Goal: Task Accomplishment & Management: Manage account settings

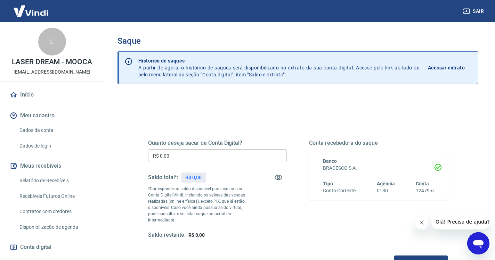
click at [31, 98] on link "Início" at bounding box center [51, 94] width 87 height 15
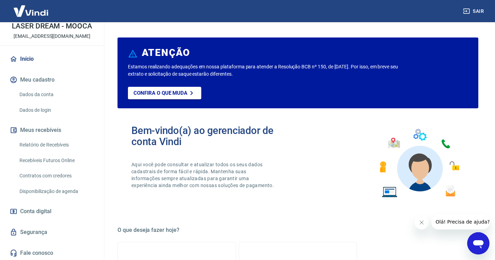
scroll to position [35, 0]
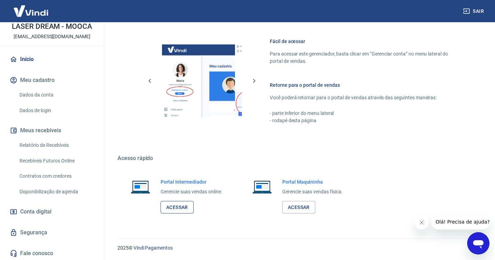
click at [180, 206] on link "Acessar" at bounding box center [176, 207] width 33 height 13
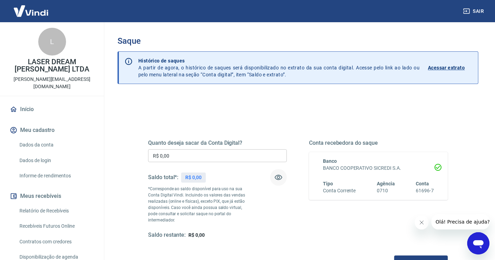
click at [279, 178] on icon "button" at bounding box center [278, 177] width 8 height 5
click at [279, 178] on icon "button" at bounding box center [278, 177] width 8 height 7
click at [477, 11] on button "Sair" at bounding box center [473, 11] width 25 height 13
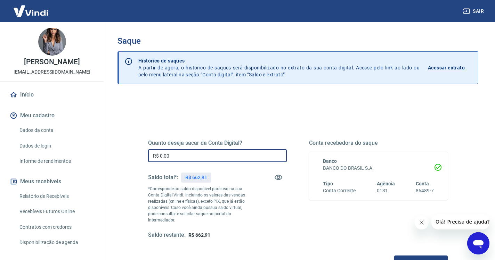
click at [206, 156] on input "R$ 0,00" at bounding box center [217, 155] width 139 height 13
type input "R$ 662,91"
click at [394, 256] on button "Solicitar saque" at bounding box center [420, 262] width 53 height 13
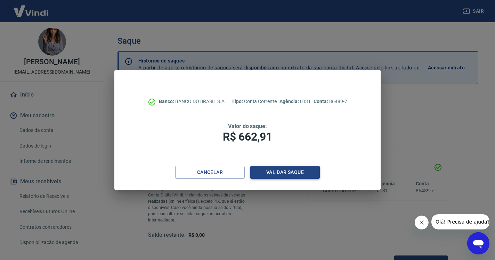
click at [271, 175] on button "Validar saque" at bounding box center [284, 172] width 69 height 13
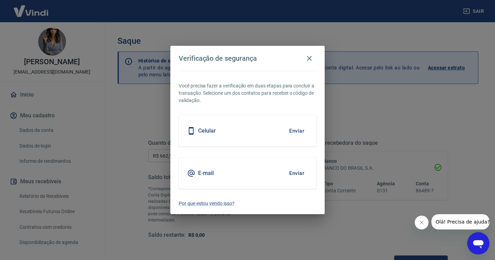
click at [294, 133] on button "Enviar" at bounding box center [296, 131] width 23 height 15
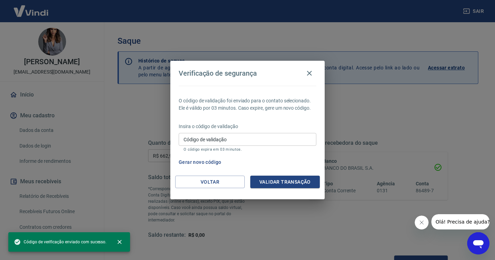
click at [230, 133] on input "Código de validação" at bounding box center [248, 139] width 138 height 13
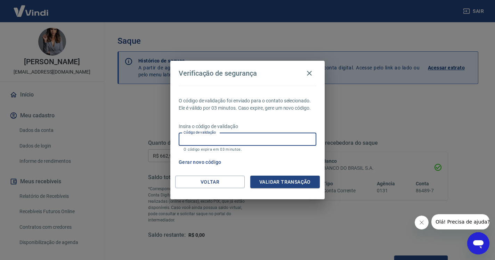
paste input "211092"
type input "211092"
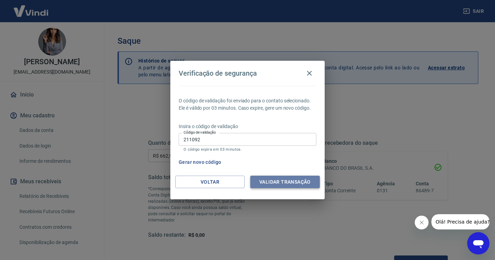
click at [268, 183] on button "Validar transação" at bounding box center [284, 182] width 69 height 13
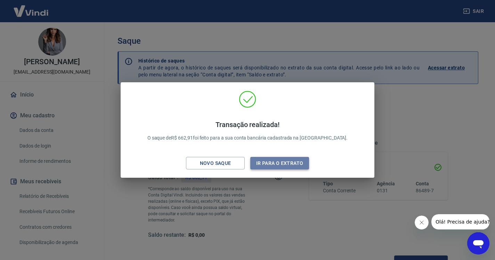
click at [283, 163] on button "Ir para o extrato" at bounding box center [279, 163] width 59 height 13
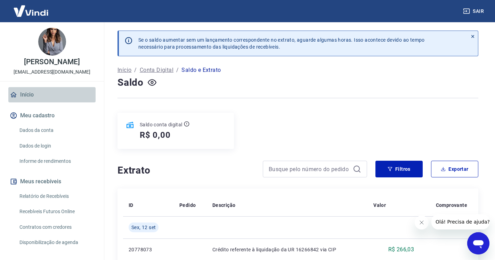
click at [32, 98] on link "Início" at bounding box center [51, 94] width 87 height 15
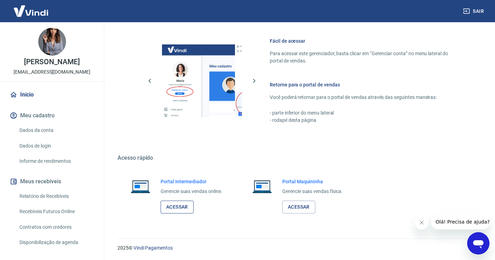
scroll to position [295, 0]
click at [187, 210] on link "Acessar" at bounding box center [176, 207] width 33 height 13
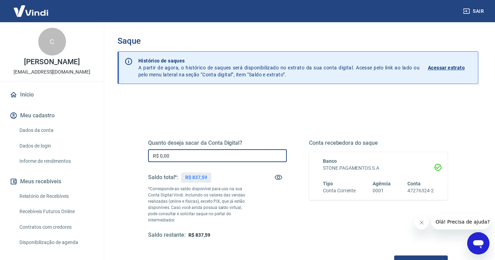
click at [206, 156] on input "R$ 0,00" at bounding box center [217, 155] width 139 height 13
type input "R$ 837,59"
click at [394, 256] on button "Solicitar saque" at bounding box center [420, 262] width 53 height 13
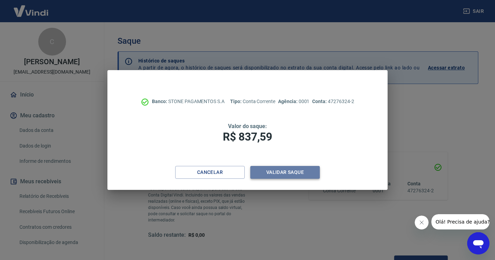
click at [276, 172] on button "Validar saque" at bounding box center [284, 172] width 69 height 13
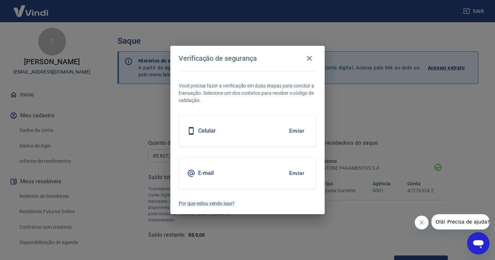
click at [294, 130] on button "Enviar" at bounding box center [296, 131] width 23 height 15
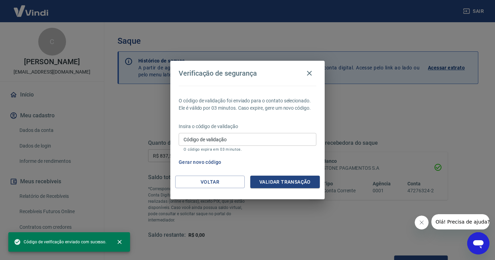
click at [262, 139] on input "Código de validação" at bounding box center [248, 139] width 138 height 13
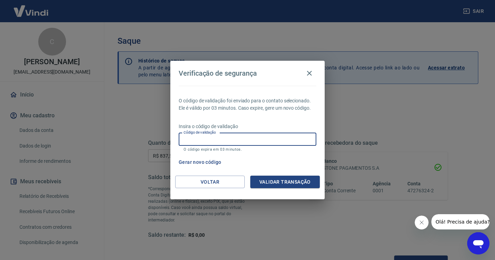
paste input "176014"
type input "176014"
click at [305, 175] on div "O código de validação foi enviado para o contato selecionado. Ele é válido por …" at bounding box center [247, 131] width 154 height 90
click at [300, 186] on button "Validar transação" at bounding box center [284, 182] width 69 height 13
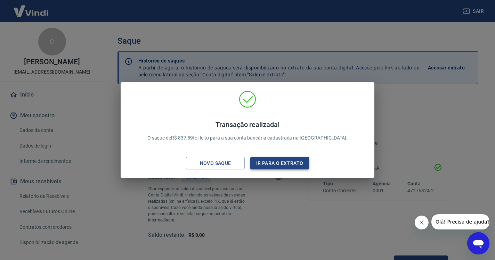
click at [290, 165] on button "Ir para o extrato" at bounding box center [279, 163] width 59 height 13
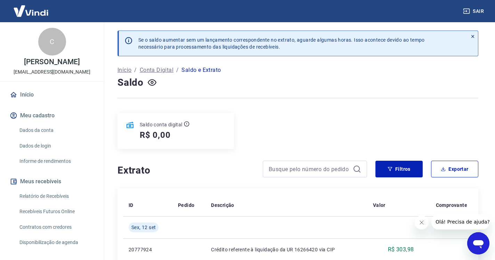
click at [479, 13] on button "Sair" at bounding box center [473, 11] width 25 height 13
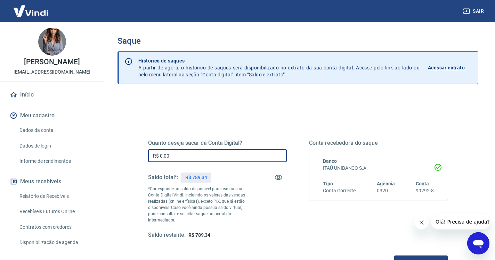
click at [181, 156] on input "R$ 0,00" at bounding box center [217, 155] width 139 height 13
type input "R$ 789,34"
click at [394, 257] on button "Solicitar saque" at bounding box center [420, 262] width 53 height 13
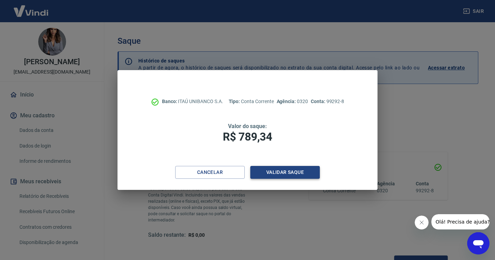
click at [268, 175] on button "Validar saque" at bounding box center [284, 172] width 69 height 13
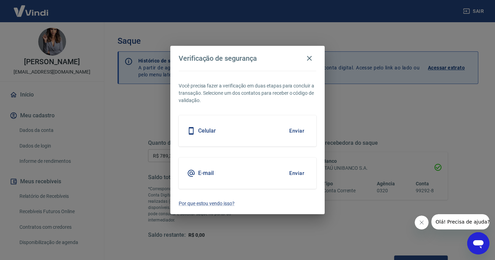
click at [291, 129] on button "Enviar" at bounding box center [296, 131] width 23 height 15
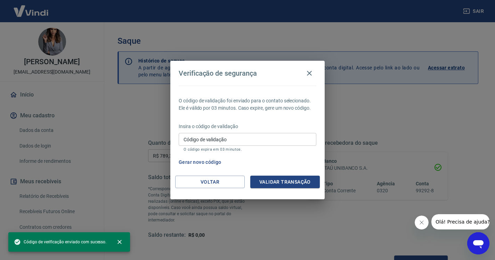
click at [291, 129] on body "Sair Cynthia Ferreira laserdreamuberlandia@gmail.com Início Meu cadastro Dados …" at bounding box center [247, 130] width 495 height 260
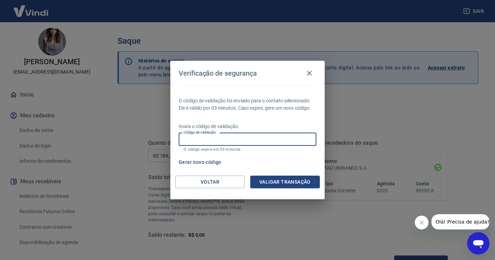
click at [247, 134] on input "Código de validação" at bounding box center [248, 139] width 138 height 13
paste input "687136"
type input "687136"
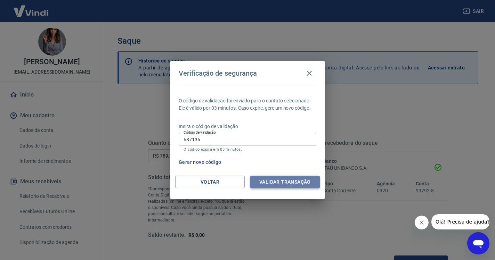
click at [288, 184] on button "Validar transação" at bounding box center [284, 182] width 69 height 13
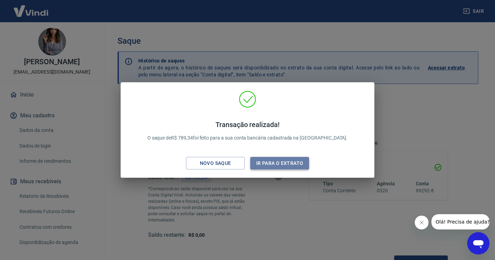
click at [285, 159] on button "Ir para o extrato" at bounding box center [279, 163] width 59 height 13
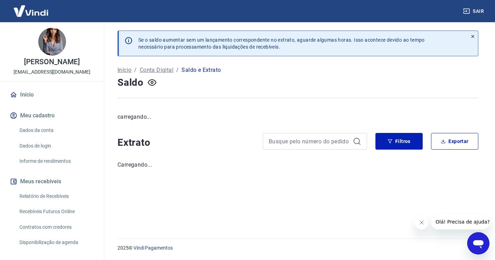
click at [29, 94] on link "Início" at bounding box center [51, 94] width 87 height 15
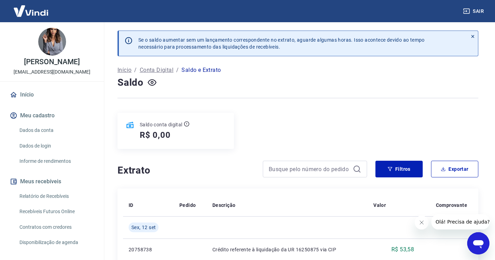
click at [29, 94] on link "Início" at bounding box center [51, 94] width 87 height 15
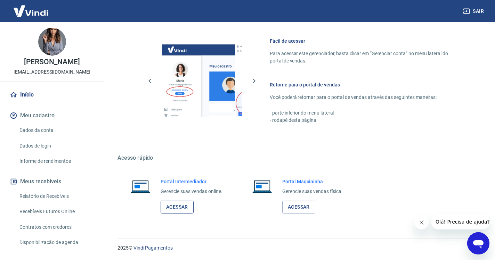
scroll to position [295, 0]
click at [184, 207] on link "Acessar" at bounding box center [176, 207] width 33 height 13
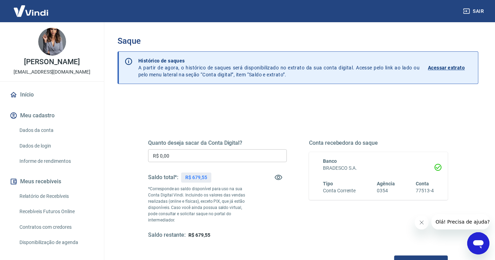
click at [178, 157] on input "R$ 0,00" at bounding box center [217, 155] width 139 height 13
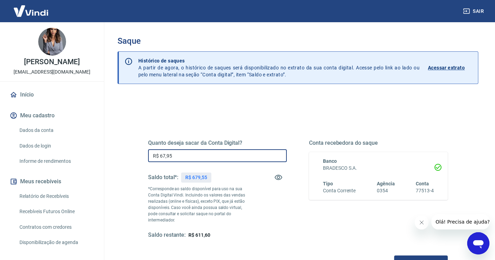
type input "R$ 679,55"
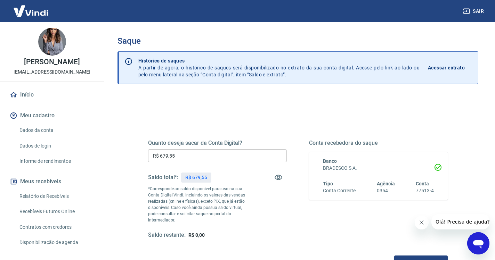
click at [191, 248] on div "Quanto deseja sacar da Conta Digital? R$ 679,55 ​ Saldo total*: R$ 679,55 *Corr…" at bounding box center [297, 196] width 299 height 146
click at [394, 256] on button "Solicitar saque" at bounding box center [420, 262] width 53 height 13
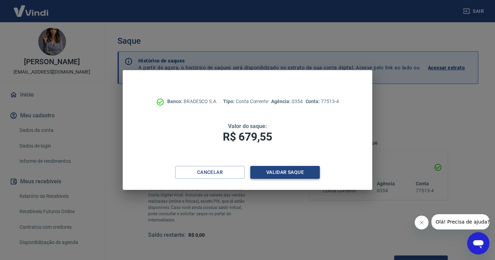
click at [281, 173] on button "Validar saque" at bounding box center [284, 172] width 69 height 13
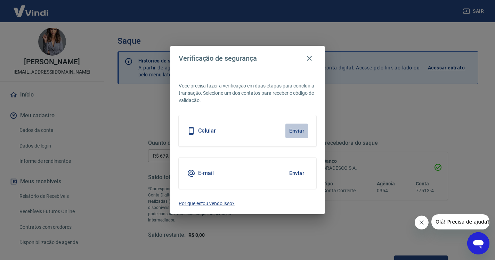
click at [296, 128] on button "Enviar" at bounding box center [296, 131] width 23 height 15
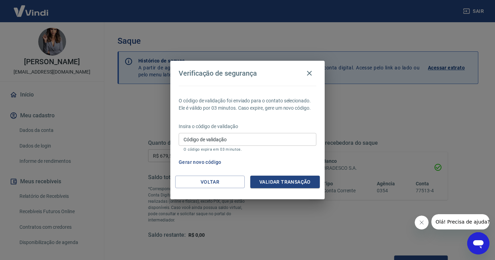
click at [236, 147] on p "O código expira em 03 minutos." at bounding box center [247, 149] width 128 height 5
click at [231, 143] on input "Código de validação" at bounding box center [248, 139] width 138 height 13
paste input "211937"
type input "211937"
click at [304, 180] on button "Validar transação" at bounding box center [284, 182] width 69 height 13
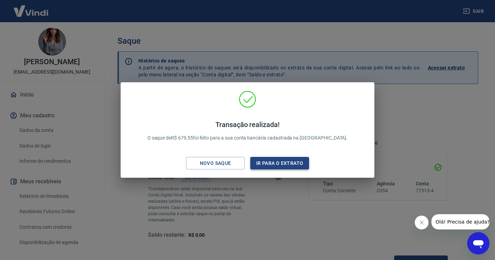
click at [292, 158] on button "Ir para o extrato" at bounding box center [279, 163] width 59 height 13
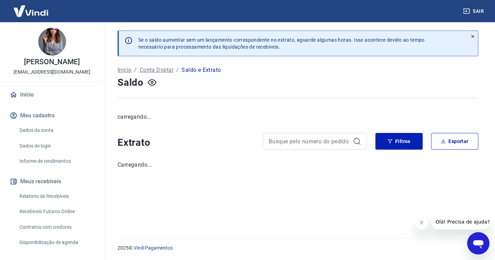
click at [478, 10] on button "Sair" at bounding box center [473, 11] width 25 height 13
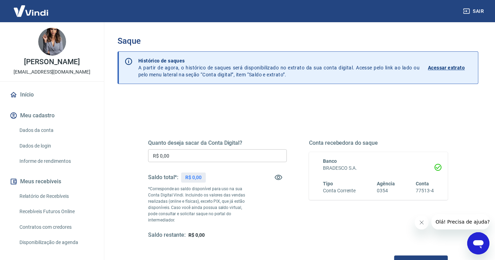
click at [477, 10] on button "Sair" at bounding box center [473, 11] width 25 height 13
click at [207, 157] on input "R$ 0,00" at bounding box center [217, 155] width 139 height 13
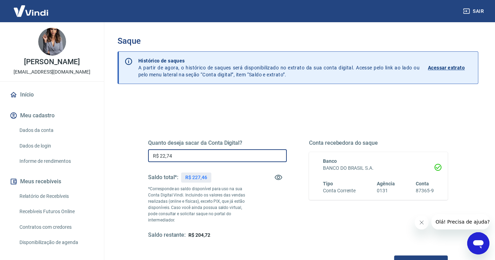
type input "R$ 227,46"
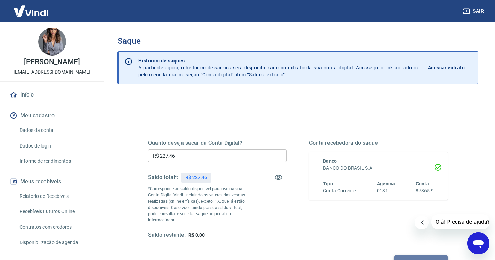
click at [394, 257] on button "Solicitar saque" at bounding box center [420, 262] width 53 height 13
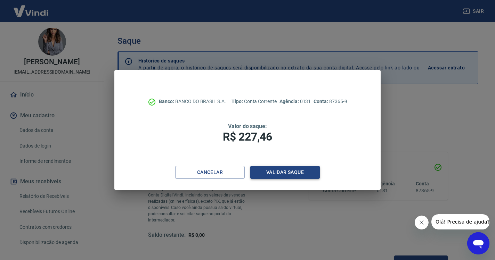
click at [286, 176] on button "Validar saque" at bounding box center [284, 172] width 69 height 13
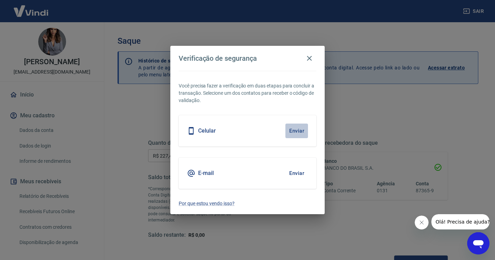
click at [299, 133] on button "Enviar" at bounding box center [296, 131] width 23 height 15
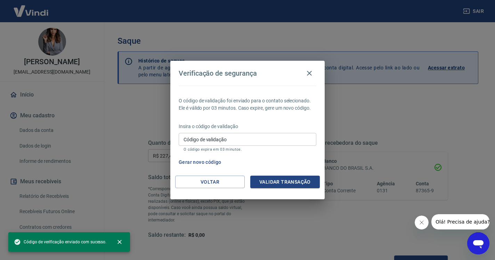
click at [256, 142] on input "Código de validação" at bounding box center [248, 139] width 138 height 13
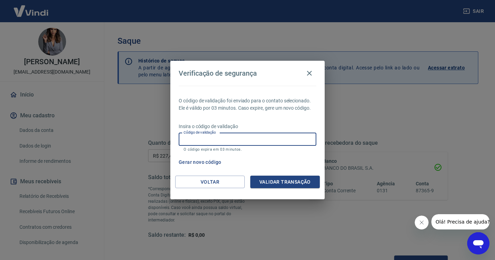
click at [222, 145] on input "Código de validação" at bounding box center [248, 139] width 138 height 13
paste input "187983"
type input "187983"
click at [269, 184] on button "Validar transação" at bounding box center [284, 182] width 69 height 13
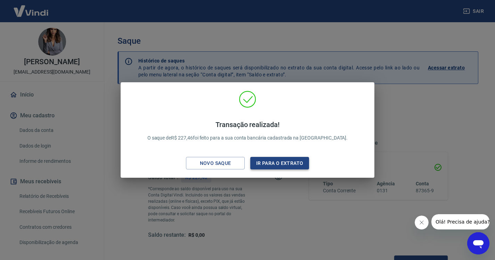
click at [279, 159] on button "Ir para o extrato" at bounding box center [279, 163] width 59 height 13
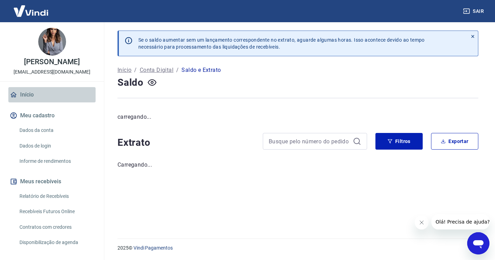
click at [36, 91] on link "Início" at bounding box center [51, 94] width 87 height 15
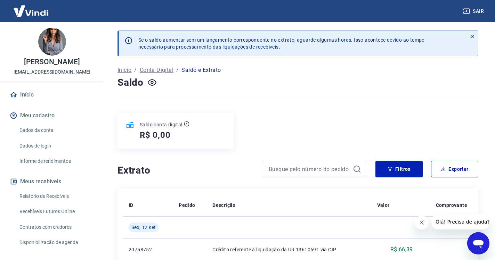
click at [31, 97] on link "Início" at bounding box center [51, 94] width 87 height 15
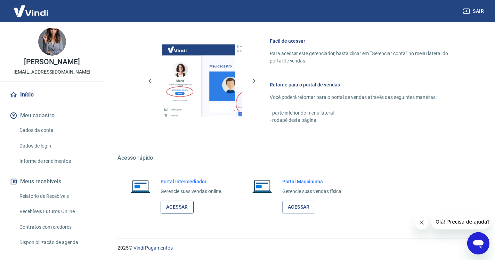
scroll to position [295, 0]
click at [183, 205] on link "Acessar" at bounding box center [176, 207] width 33 height 13
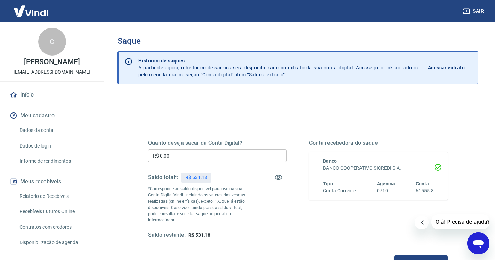
click at [196, 156] on input "R$ 0,00" at bounding box center [217, 155] width 139 height 13
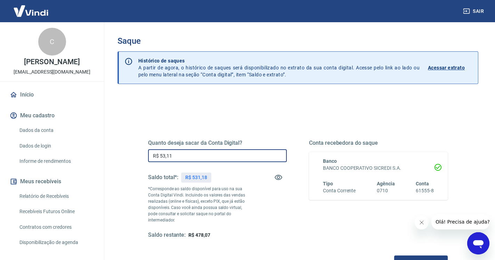
type input "R$ 531,18"
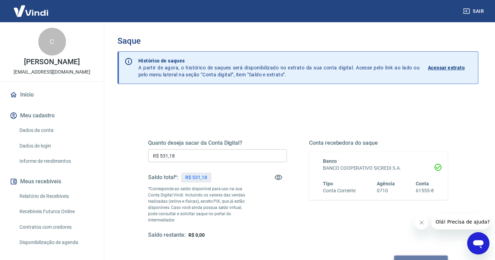
click at [394, 256] on button "Solicitar saque" at bounding box center [420, 262] width 53 height 13
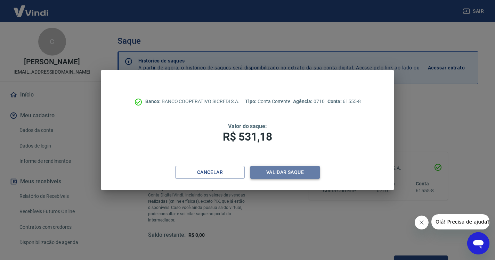
click at [305, 173] on button "Validar saque" at bounding box center [284, 172] width 69 height 13
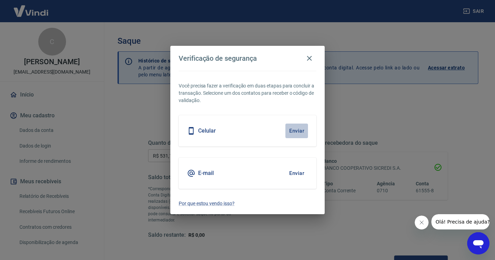
click at [300, 132] on button "Enviar" at bounding box center [296, 131] width 23 height 15
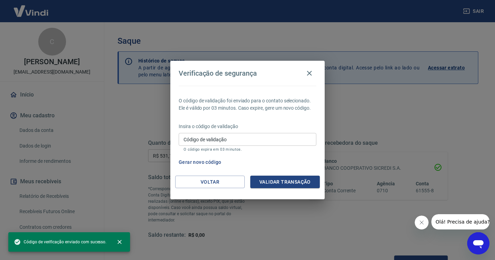
click at [246, 140] on input "Código de validação" at bounding box center [248, 139] width 138 height 13
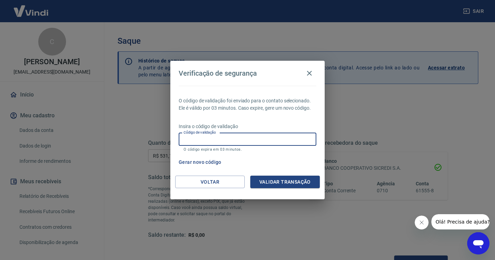
paste input "882935"
type input "882935"
click at [282, 184] on button "Validar transação" at bounding box center [284, 182] width 69 height 13
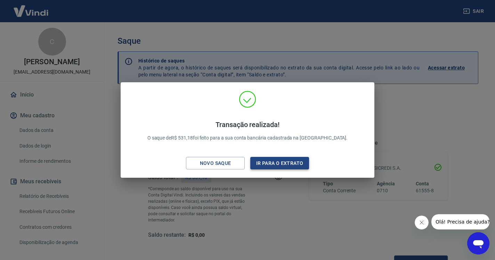
click at [298, 159] on button "Ir para o extrato" at bounding box center [279, 163] width 59 height 13
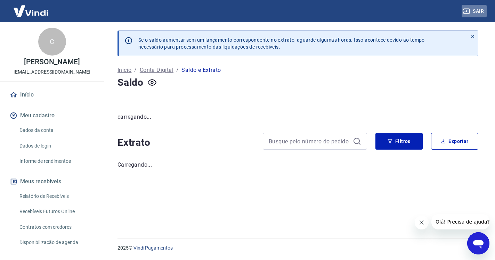
click at [478, 11] on button "Sair" at bounding box center [473, 11] width 25 height 13
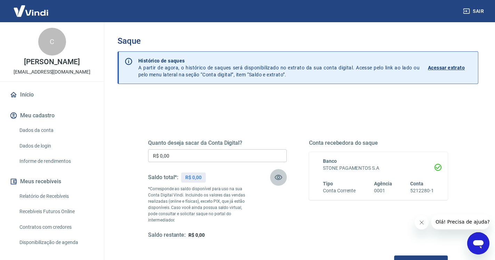
click at [283, 175] on button "button" at bounding box center [278, 177] width 17 height 17
click at [40, 96] on link "Início" at bounding box center [51, 94] width 87 height 15
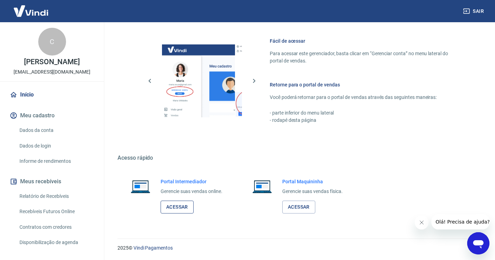
scroll to position [295, 0]
click at [186, 203] on link "Acessar" at bounding box center [176, 207] width 33 height 13
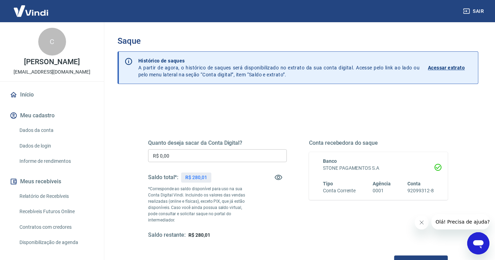
click at [192, 158] on input "R$ 0,00" at bounding box center [217, 155] width 139 height 13
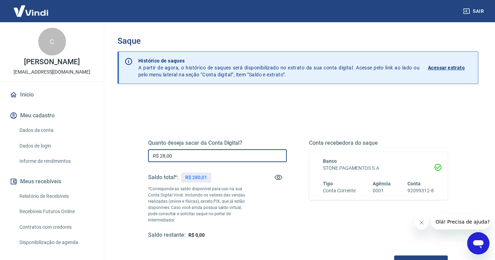
type input "R$ 280,01"
click at [394, 256] on button "Solicitar saque" at bounding box center [420, 262] width 53 height 13
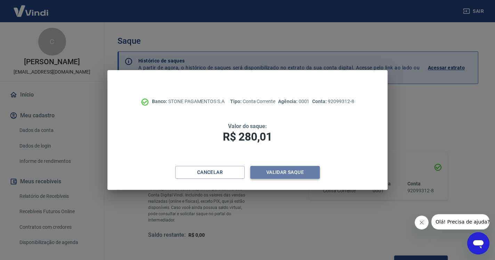
click at [288, 171] on button "Validar saque" at bounding box center [284, 172] width 69 height 13
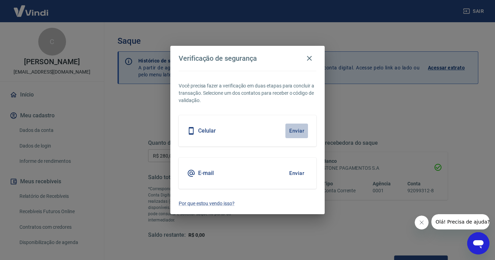
click at [298, 129] on button "Enviar" at bounding box center [296, 131] width 23 height 15
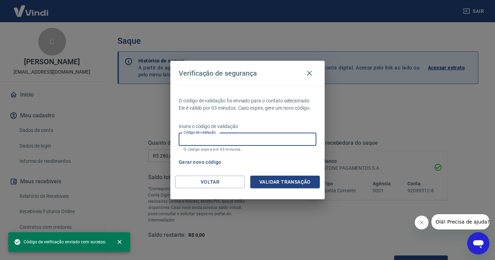
click at [256, 141] on input "Código de validação" at bounding box center [248, 139] width 138 height 13
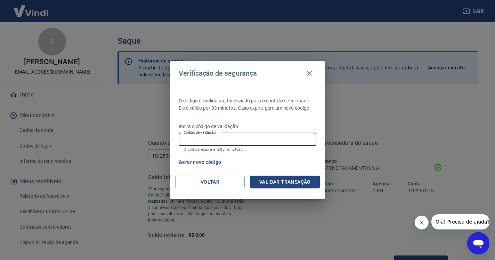
paste input "741197"
type input "741197"
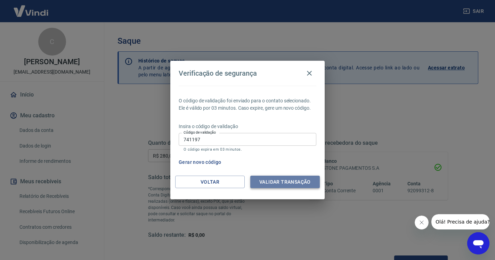
click at [296, 180] on button "Validar transação" at bounding box center [284, 182] width 69 height 13
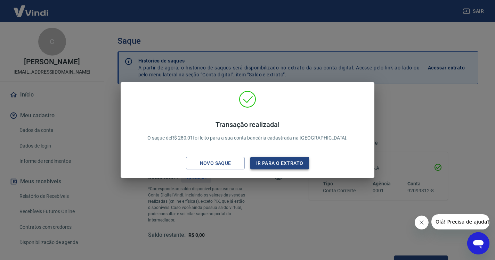
click at [289, 165] on button "Ir para o extrato" at bounding box center [279, 163] width 59 height 13
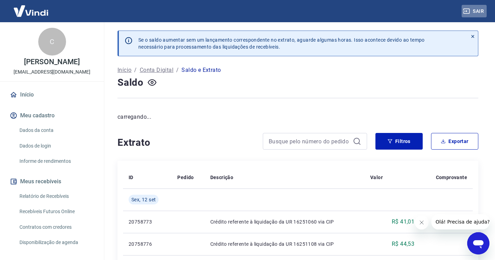
click at [473, 10] on button "Sair" at bounding box center [473, 11] width 25 height 13
